Goal: Use online tool/utility: Utilize a website feature to perform a specific function

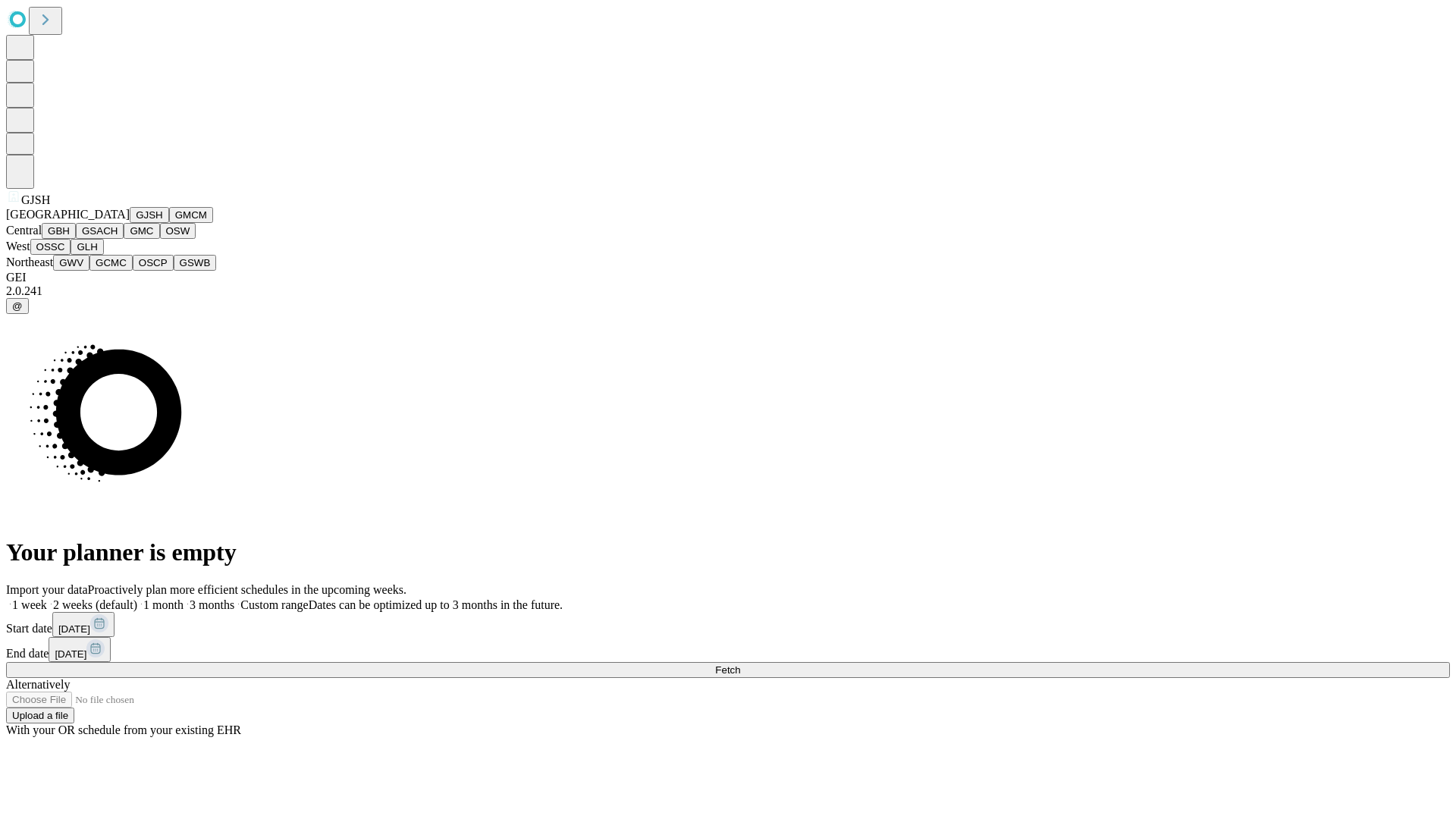
click at [130, 223] on button "GJSH" at bounding box center [149, 215] width 39 height 16
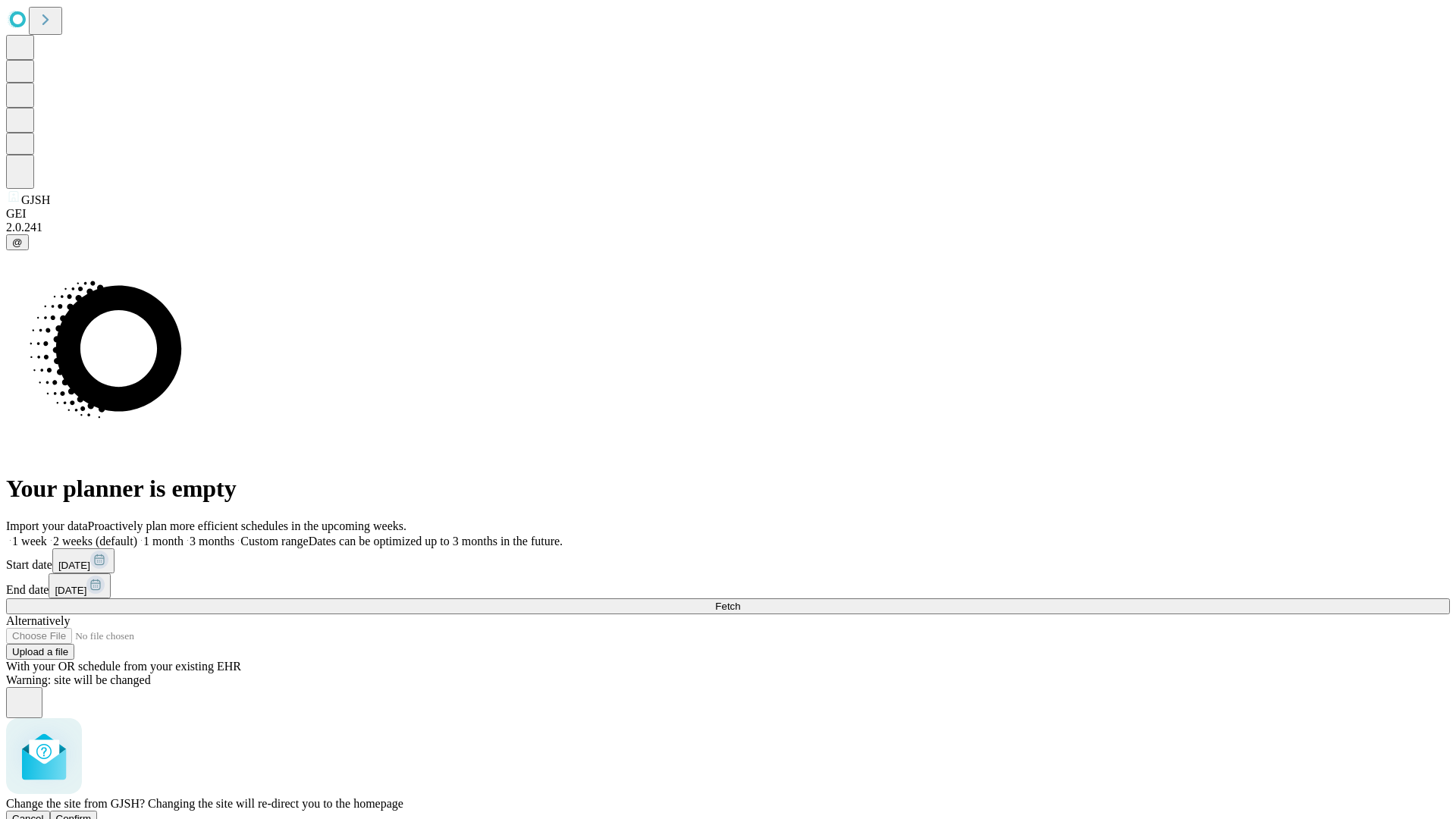
click at [92, 813] on span "Confirm" at bounding box center [74, 818] width 36 height 12
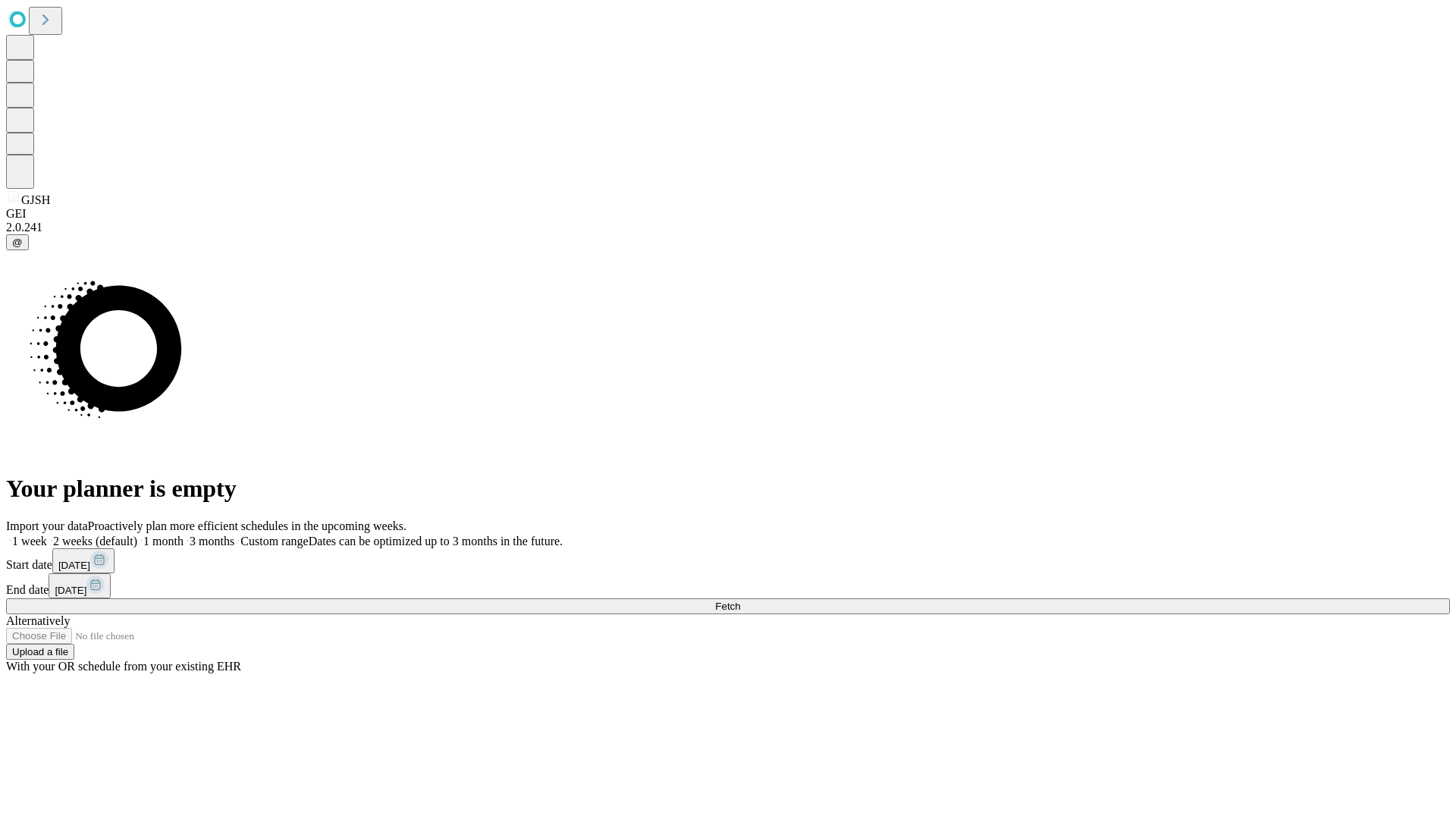
click at [184, 534] on label "1 month" at bounding box center [160, 541] width 46 height 13
click at [740, 601] on span "Fetch" at bounding box center [728, 606] width 25 height 12
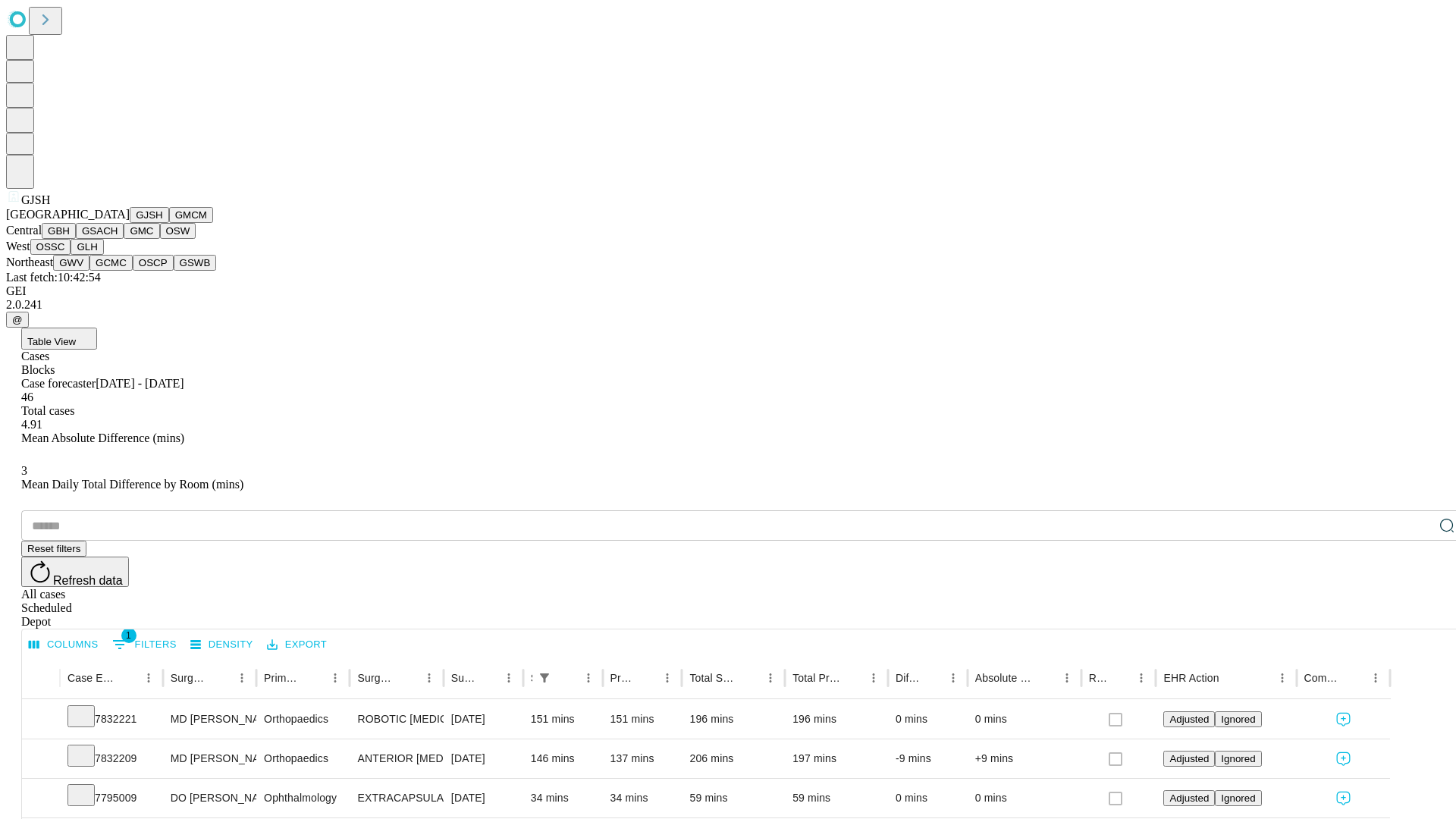
click at [169, 223] on button "GMCM" at bounding box center [191, 215] width 44 height 16
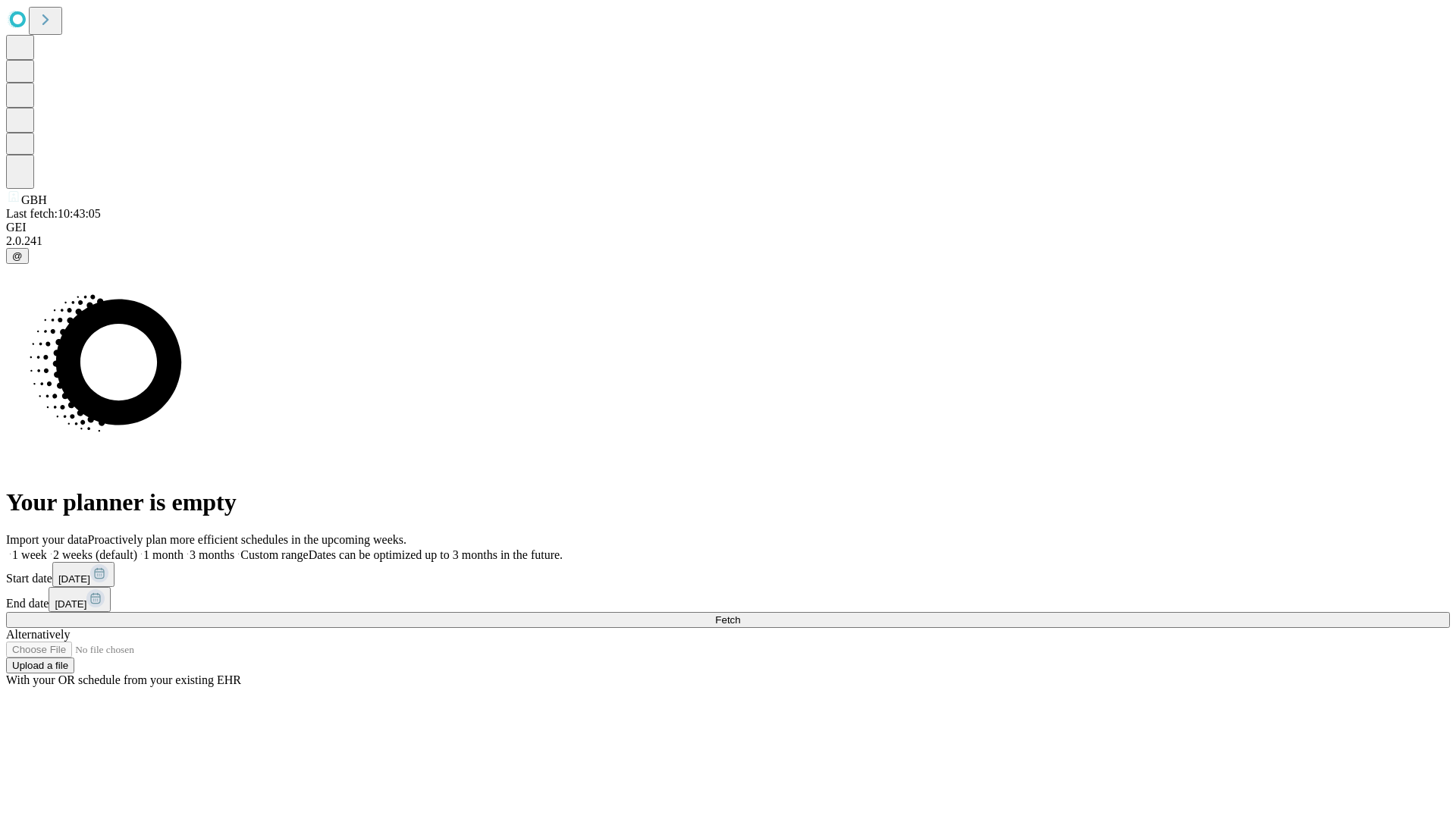
click at [184, 548] on label "1 month" at bounding box center [160, 555] width 46 height 13
click at [740, 614] on span "Fetch" at bounding box center [728, 620] width 25 height 12
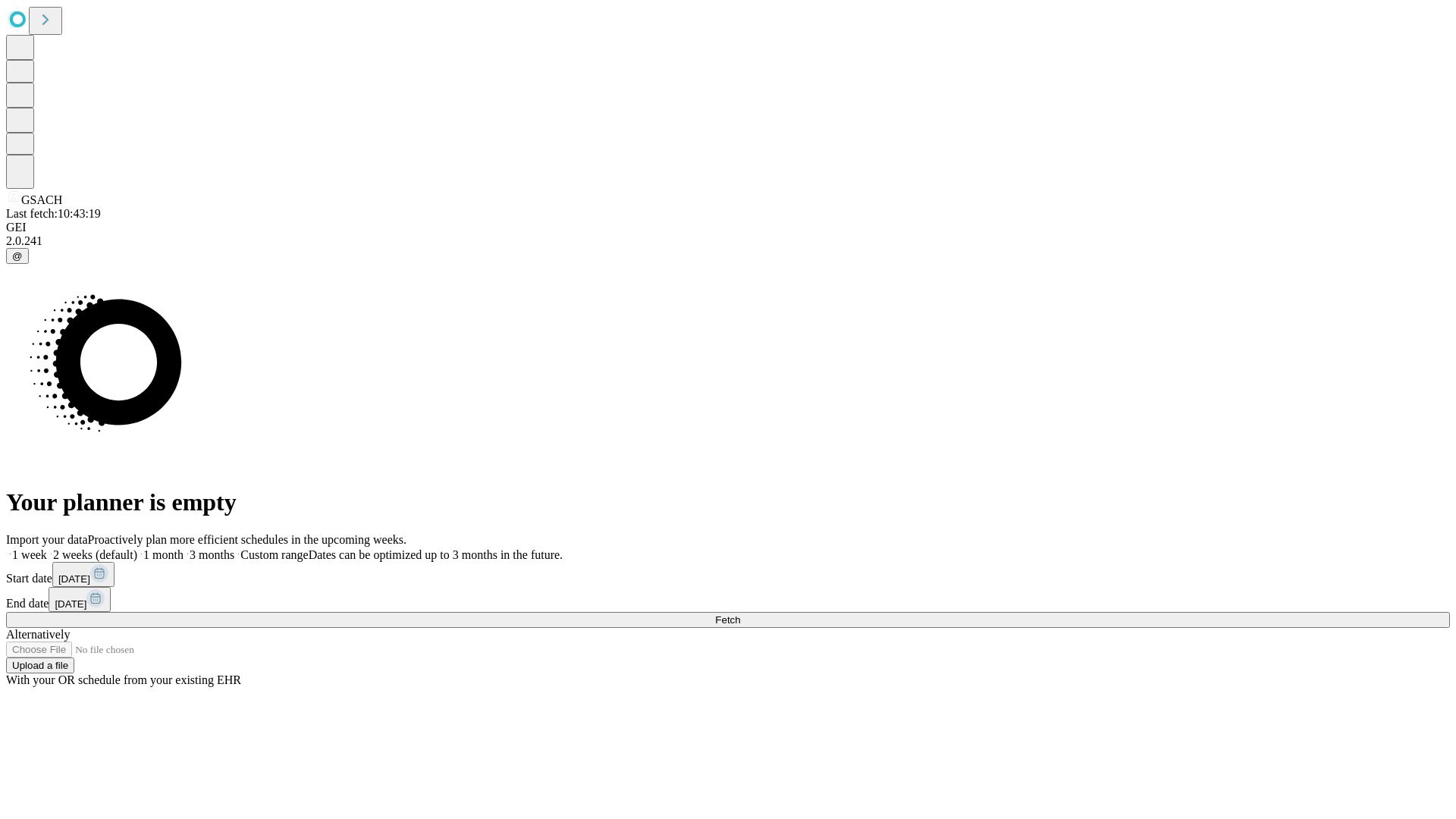
click at [184, 548] on label "1 month" at bounding box center [160, 555] width 46 height 13
click at [740, 614] on span "Fetch" at bounding box center [728, 620] width 25 height 12
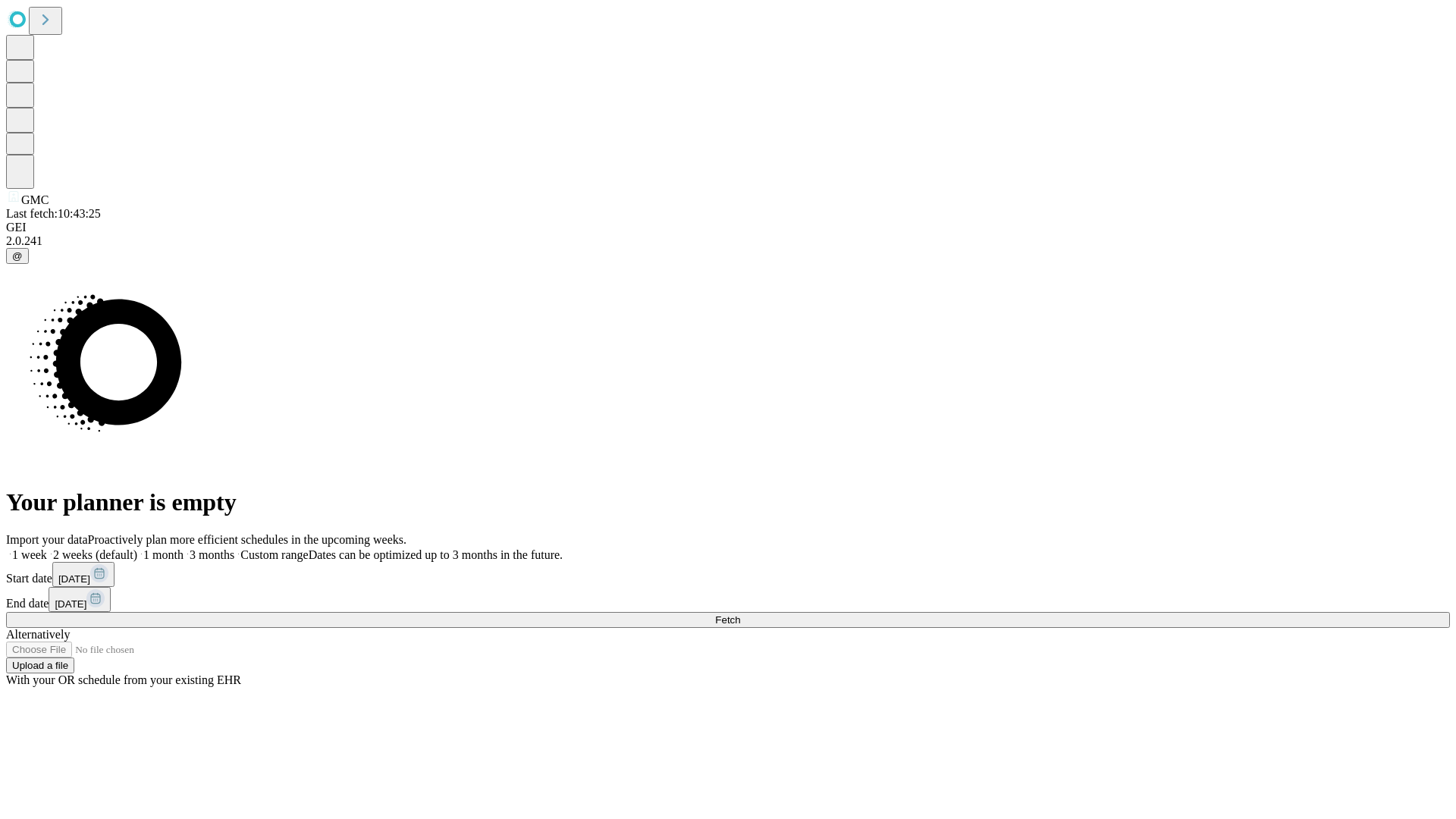
click at [184, 548] on label "1 month" at bounding box center [160, 555] width 46 height 13
click at [740, 614] on span "Fetch" at bounding box center [728, 620] width 25 height 12
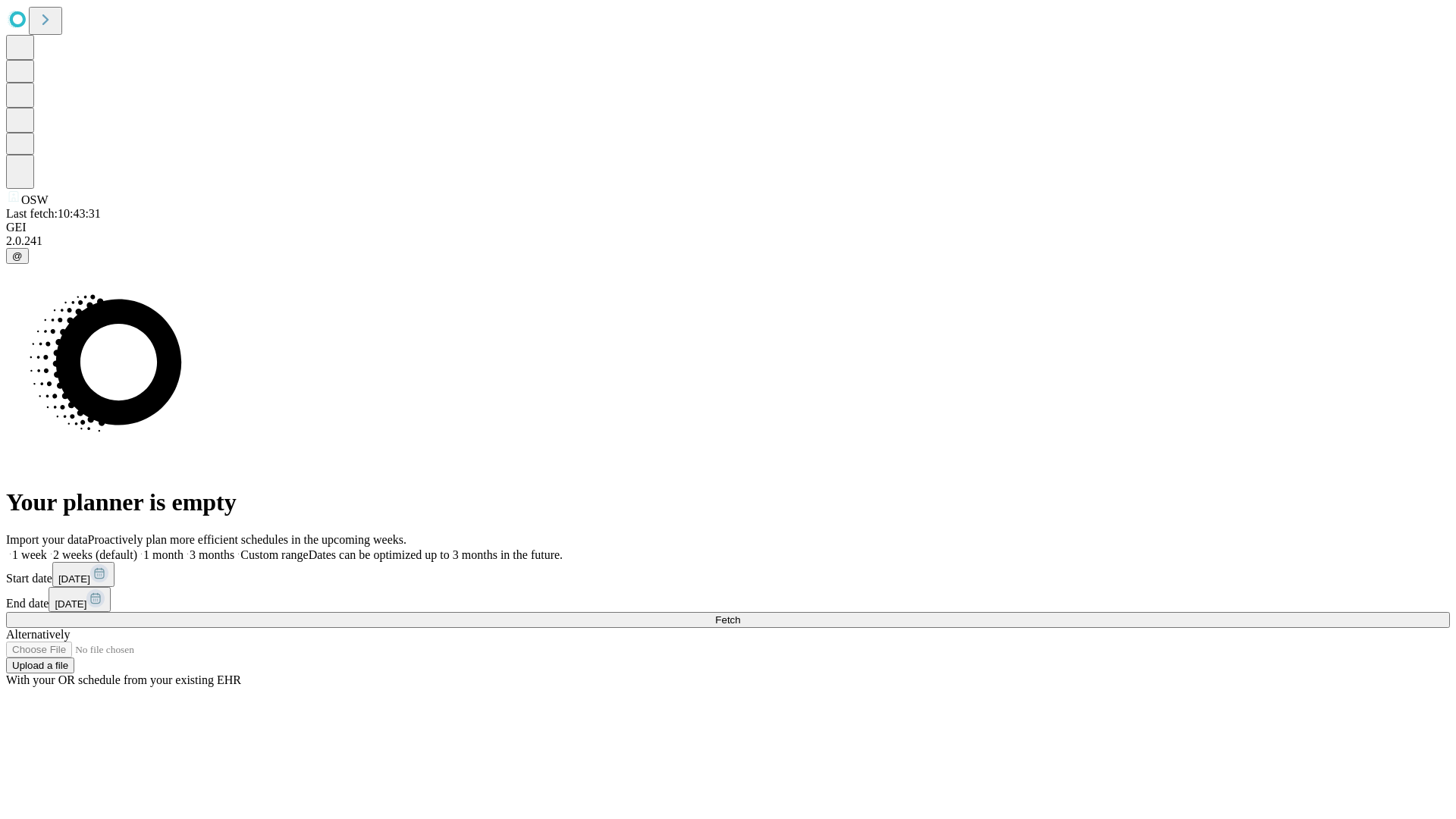
click at [740, 614] on span "Fetch" at bounding box center [728, 620] width 25 height 12
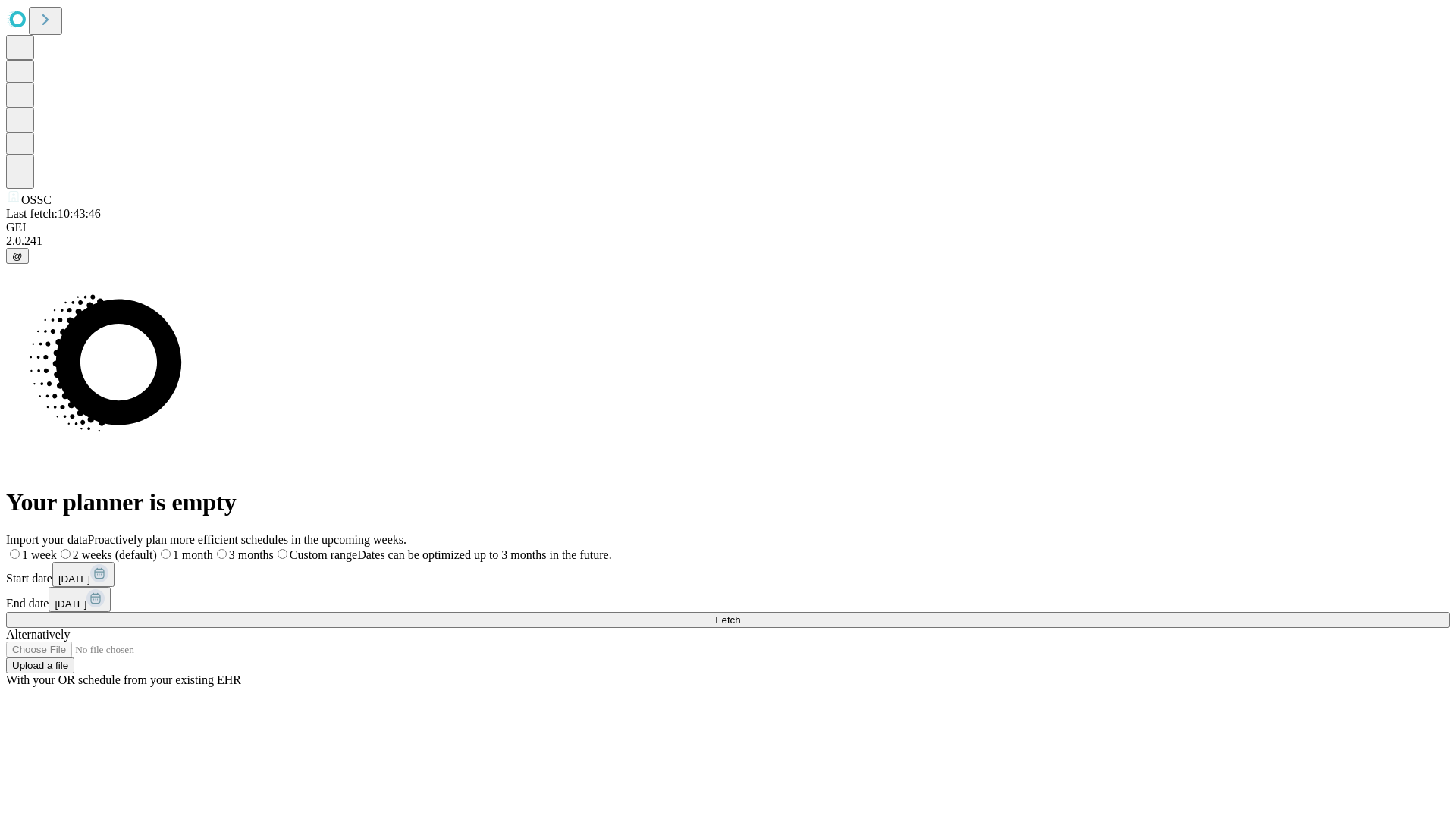
click at [740, 614] on span "Fetch" at bounding box center [728, 620] width 25 height 12
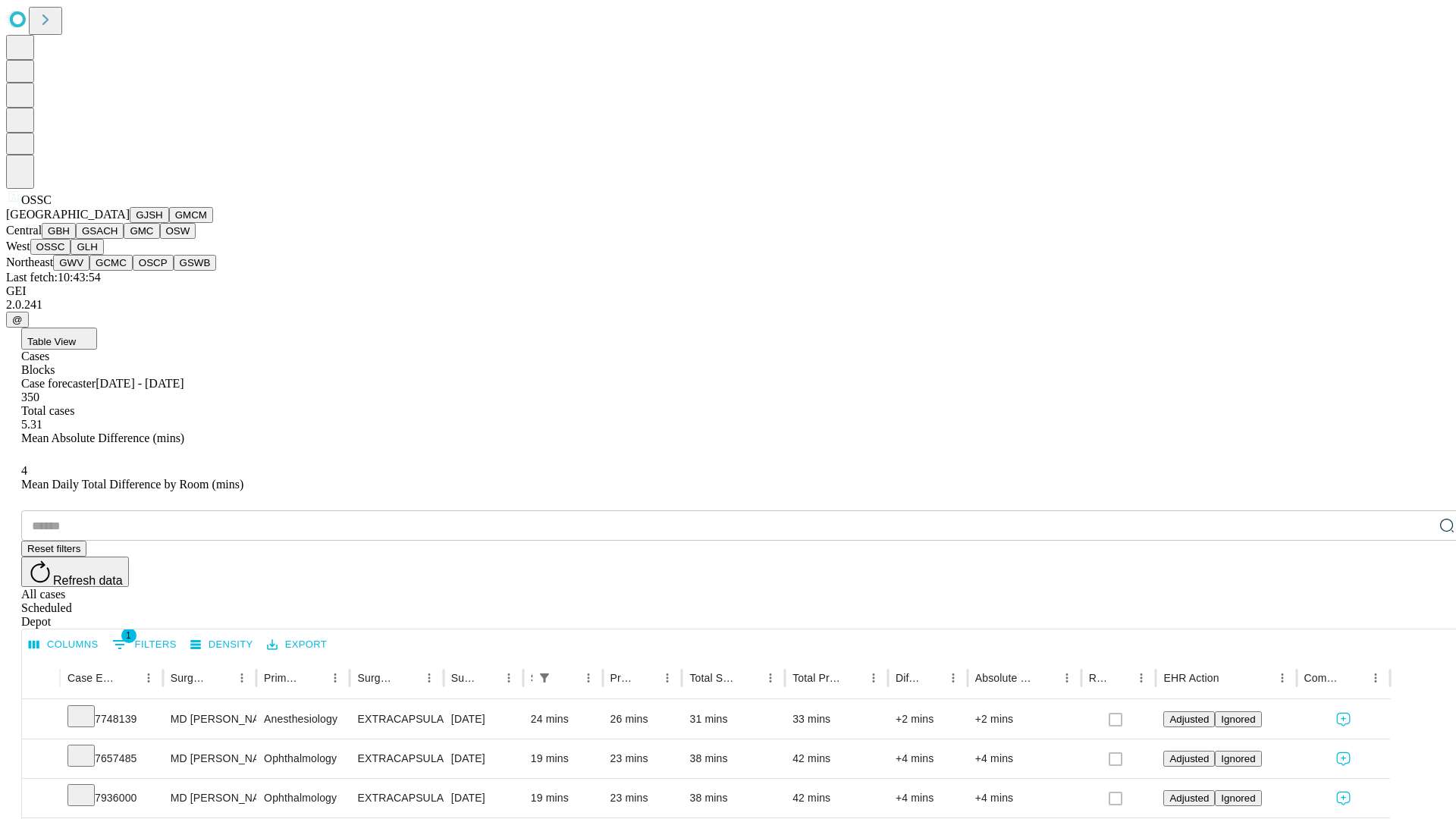
click at [103, 255] on button "GLH" at bounding box center [87, 246] width 33 height 16
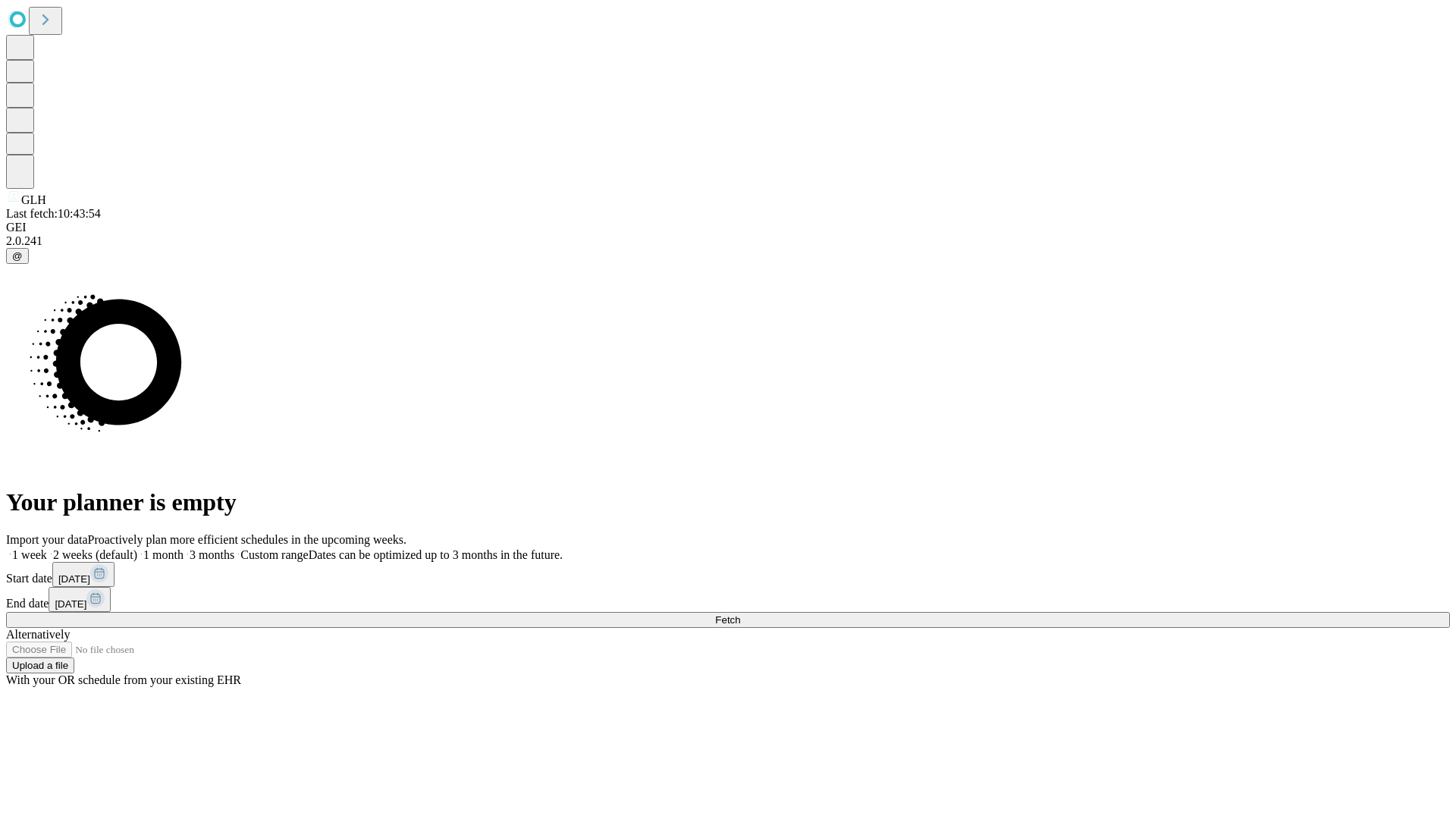
click at [184, 548] on label "1 month" at bounding box center [160, 555] width 46 height 13
click at [740, 614] on span "Fetch" at bounding box center [728, 620] width 25 height 12
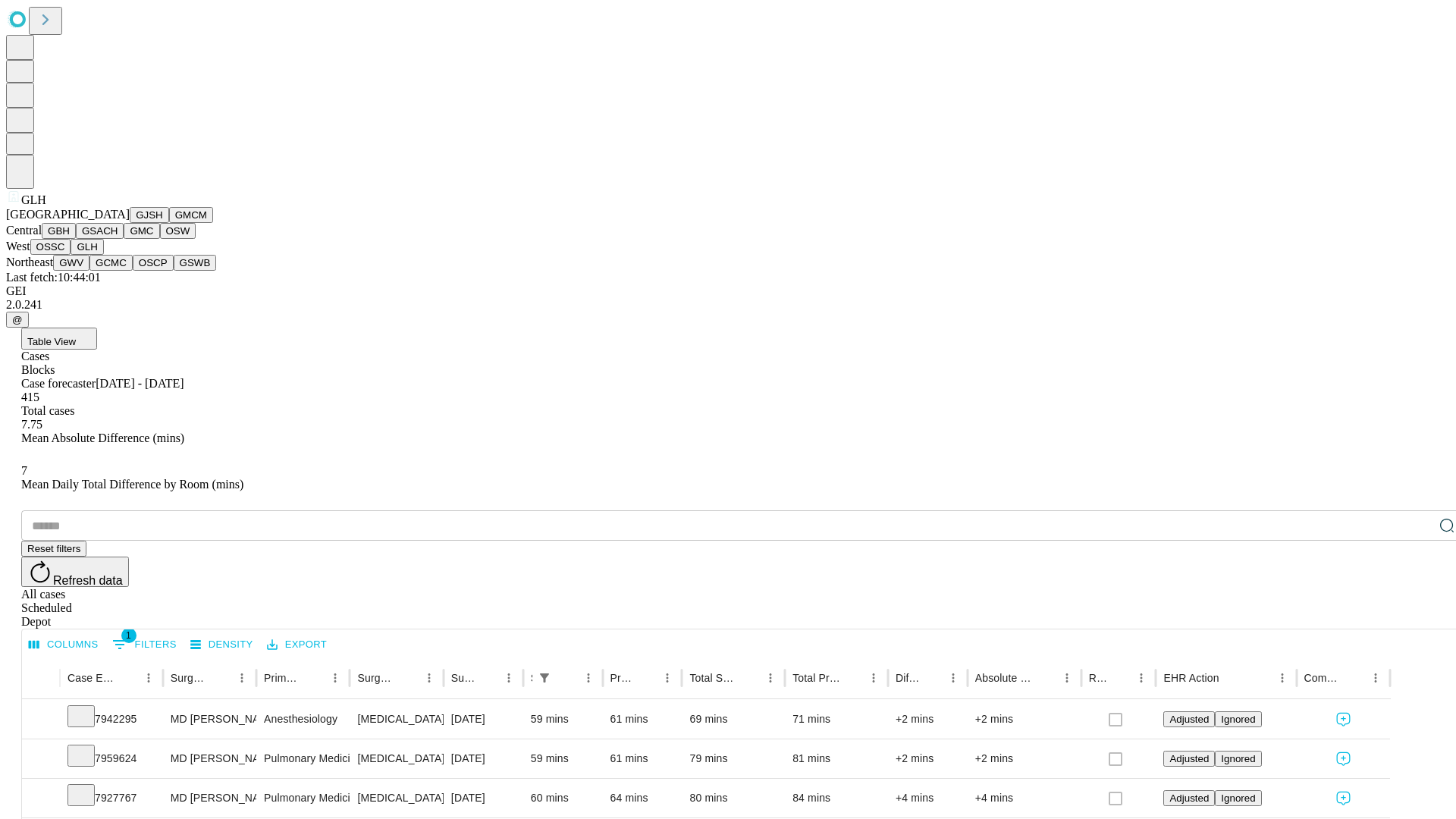
click at [89, 271] on button "GWV" at bounding box center [71, 263] width 37 height 16
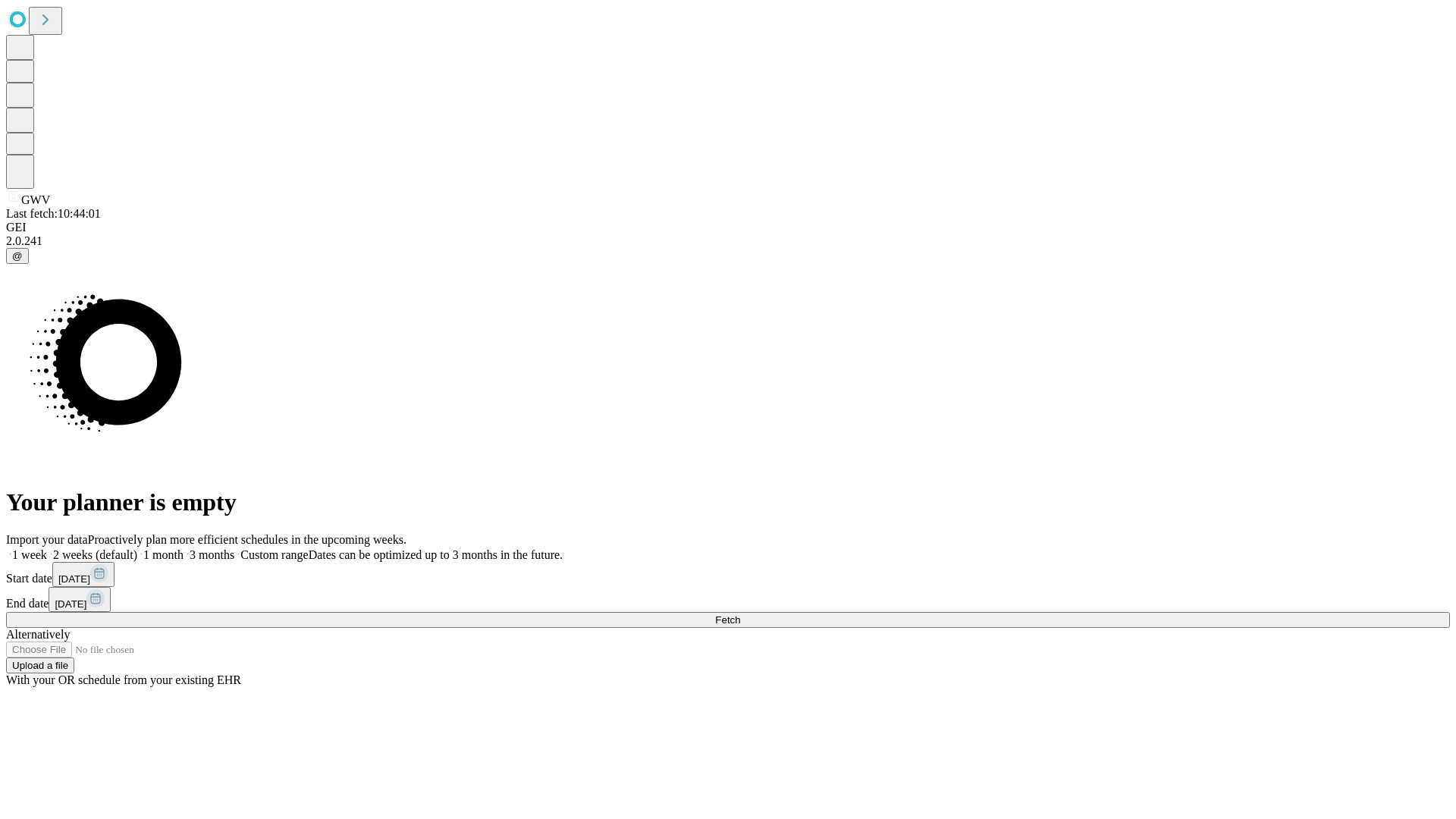
click at [740, 614] on span "Fetch" at bounding box center [728, 620] width 25 height 12
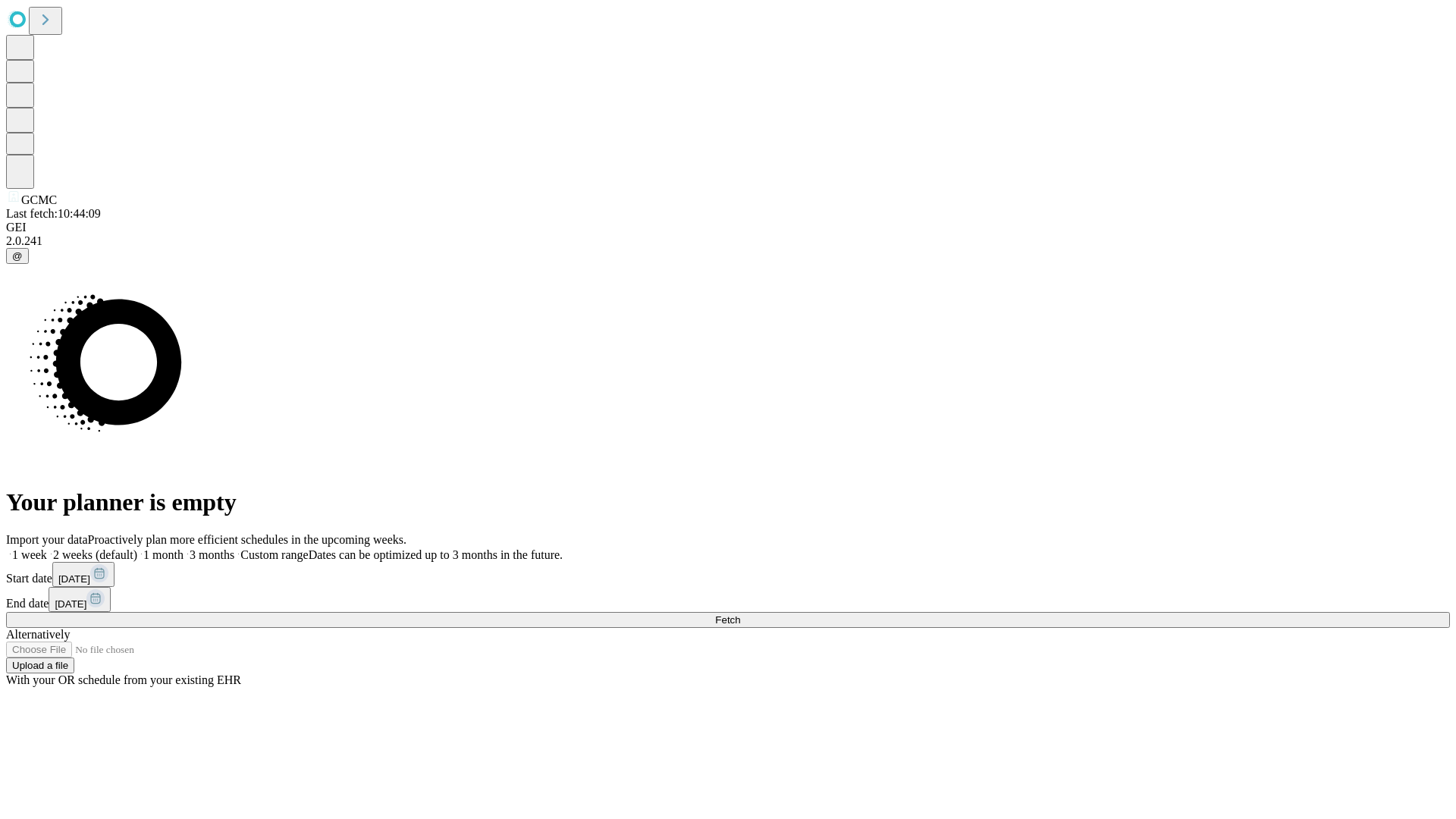
click at [184, 548] on label "1 month" at bounding box center [160, 555] width 46 height 13
click at [740, 614] on span "Fetch" at bounding box center [728, 620] width 25 height 12
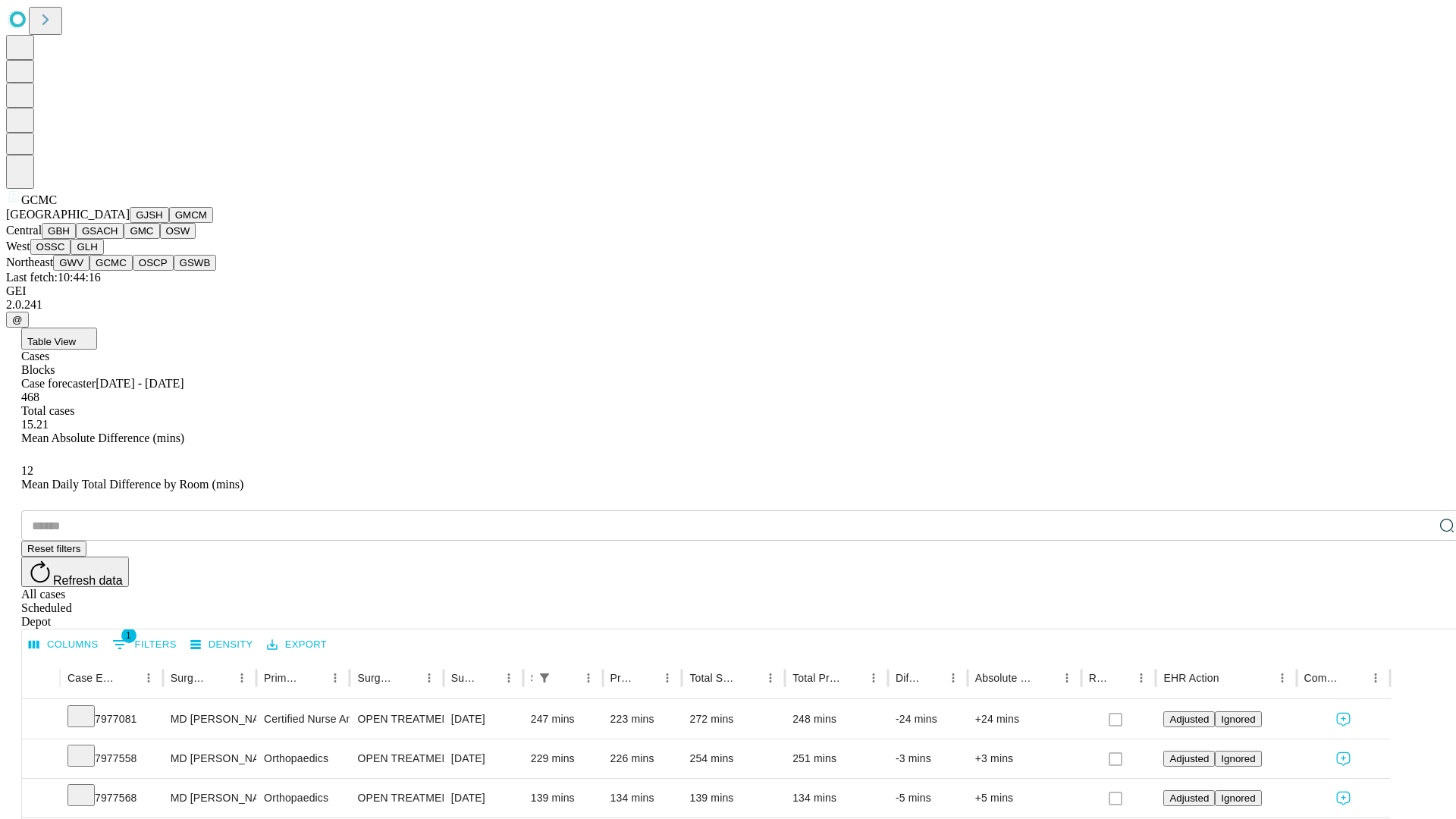
click at [133, 271] on button "OSCP" at bounding box center [153, 263] width 41 height 16
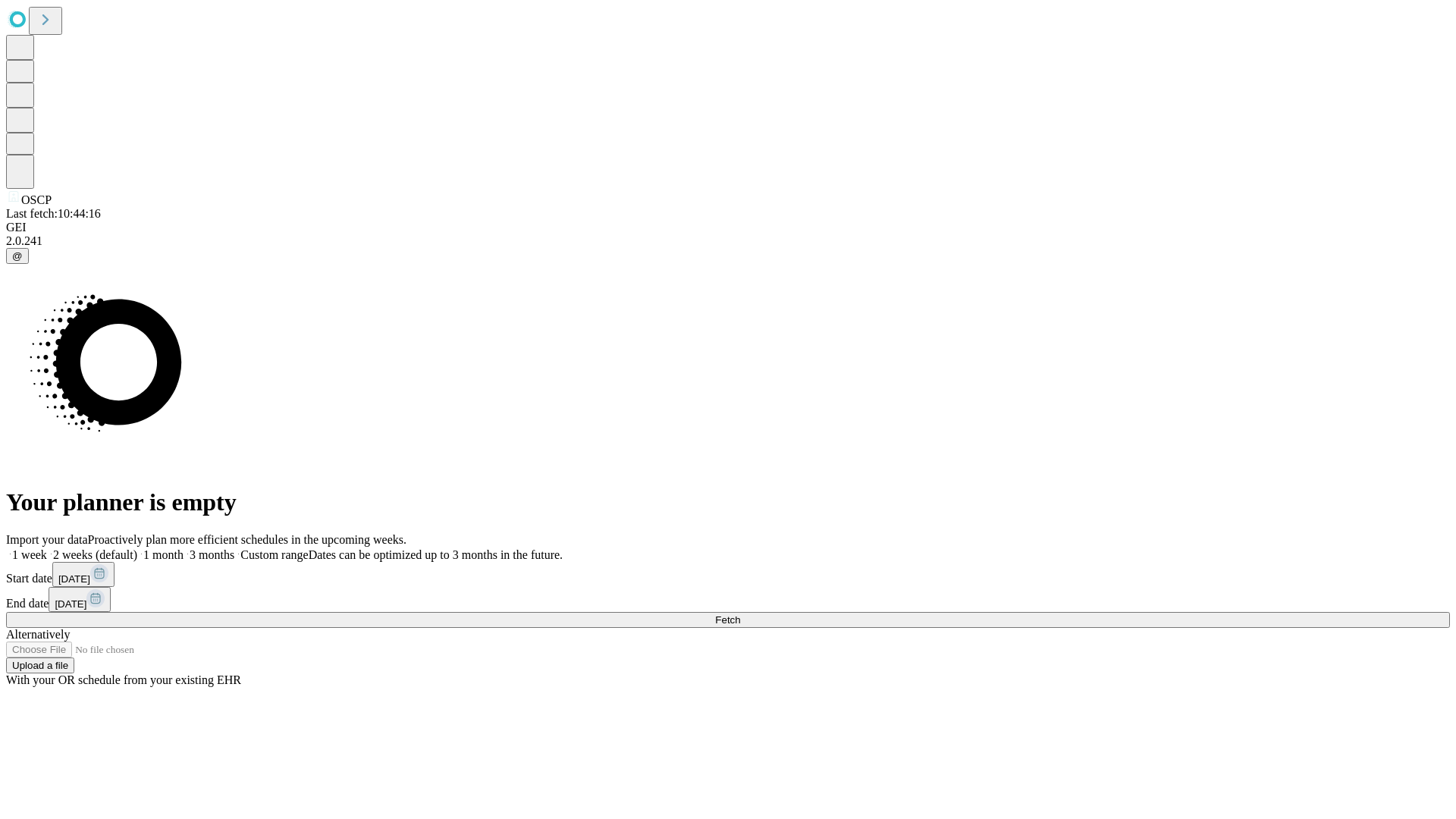
click at [184, 548] on label "1 month" at bounding box center [160, 555] width 46 height 13
click at [740, 614] on span "Fetch" at bounding box center [728, 620] width 25 height 12
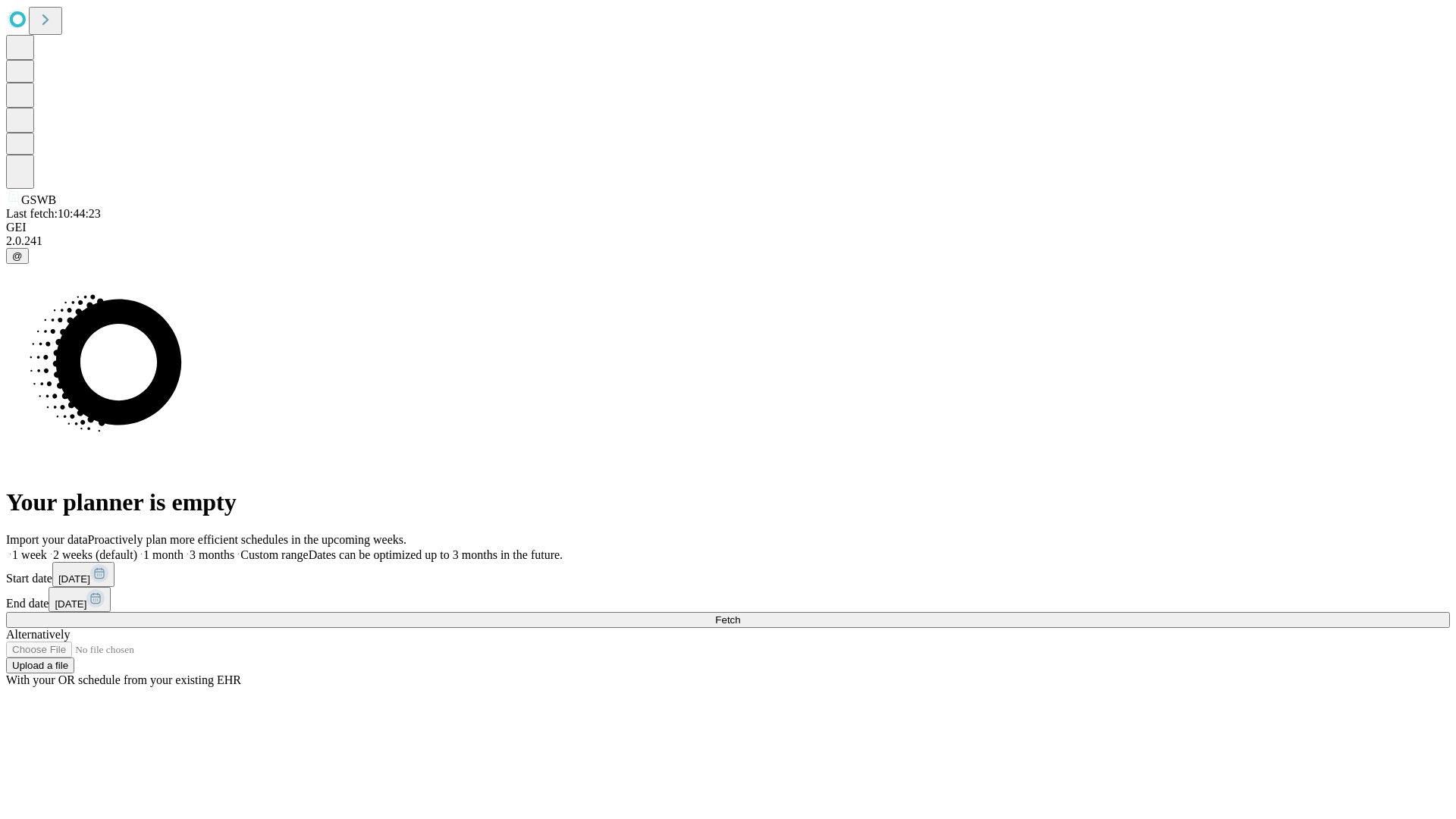
click at [184, 548] on label "1 month" at bounding box center [160, 555] width 46 height 13
click at [740, 614] on span "Fetch" at bounding box center [728, 620] width 25 height 12
